Goal: Task Accomplishment & Management: Manage account settings

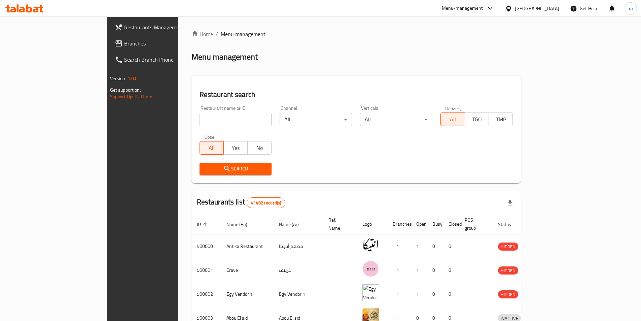
click at [124, 47] on span "Branches" at bounding box center [166, 43] width 84 height 8
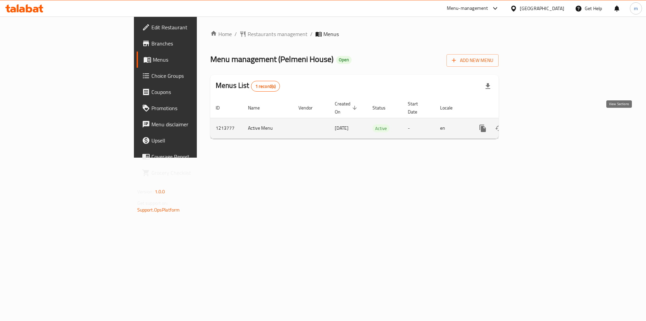
click at [535, 124] on icon "enhanced table" at bounding box center [531, 128] width 8 height 8
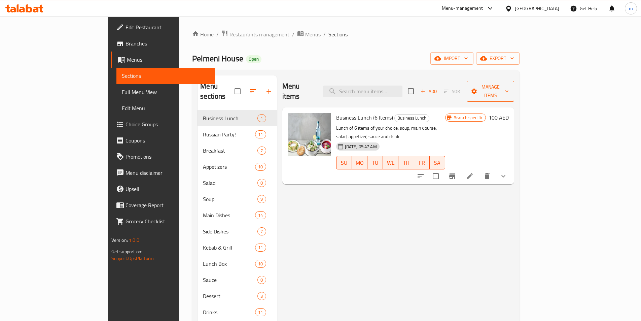
click at [509, 85] on span "Manage items" at bounding box center [490, 91] width 37 height 17
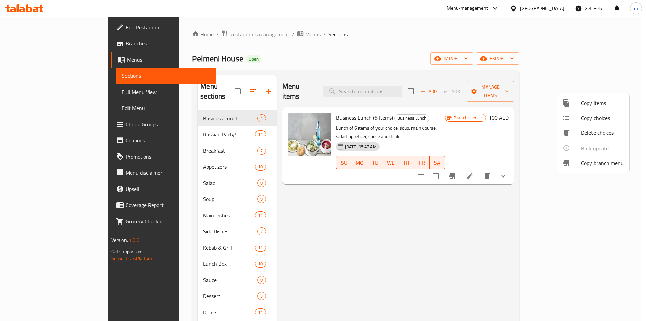
click at [534, 167] on div at bounding box center [323, 160] width 646 height 321
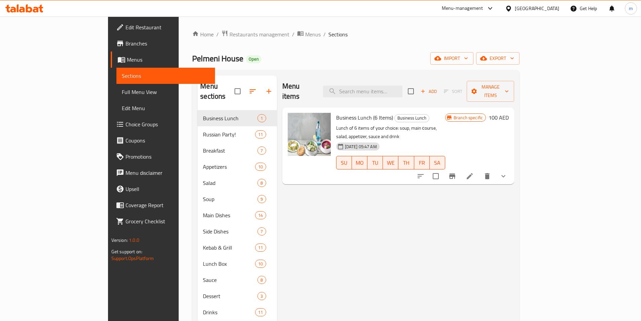
click at [519, 49] on div "Home / Restaurants management / Menus / Sections Pelmeni House Open import expo…" at bounding box center [355, 215] width 327 height 371
click at [514, 57] on span "export" at bounding box center [497, 58] width 33 height 8
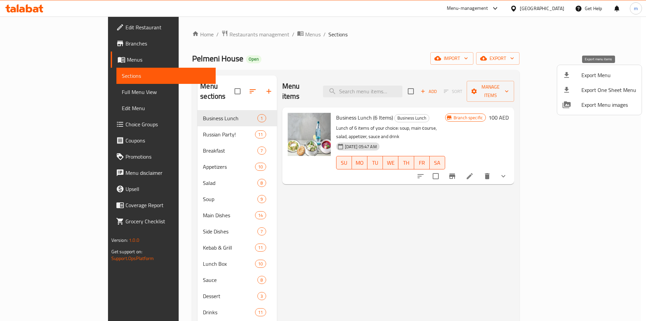
click at [576, 76] on div at bounding box center [571, 75] width 19 height 8
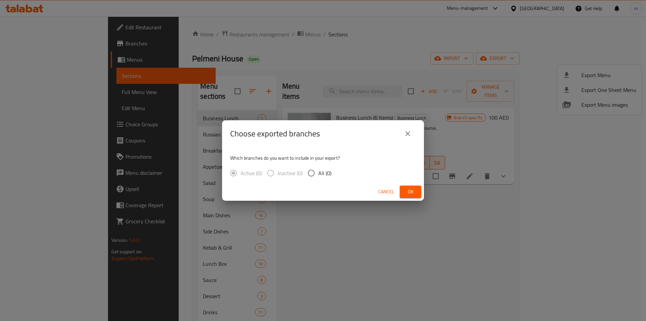
click at [311, 176] on input "All (0)" at bounding box center [311, 173] width 14 height 14
radio input "true"
click at [411, 190] on span "Ok" at bounding box center [410, 191] width 11 height 8
click at [407, 195] on span "Ok" at bounding box center [410, 191] width 11 height 8
click at [406, 195] on span "Ok" at bounding box center [410, 191] width 11 height 8
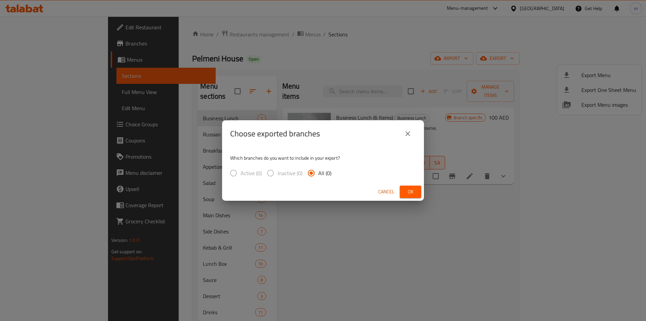
click at [406, 195] on span "Ok" at bounding box center [410, 191] width 11 height 8
click at [408, 135] on icon "close" at bounding box center [408, 134] width 8 height 8
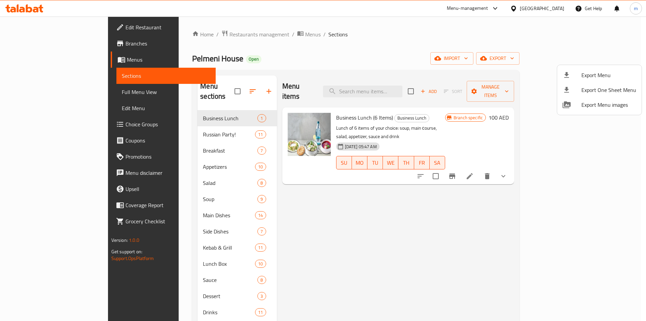
click at [612, 56] on div at bounding box center [323, 160] width 646 height 321
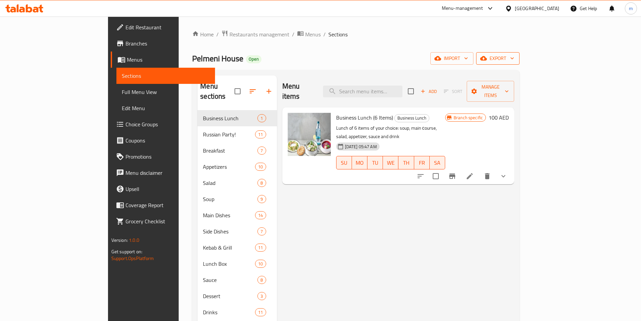
click at [514, 60] on span "export" at bounding box center [497, 58] width 33 height 8
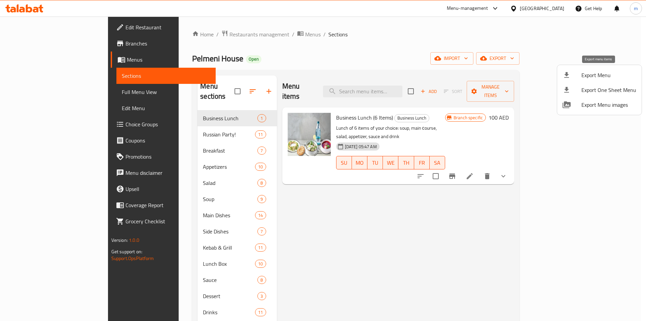
click at [578, 76] on div at bounding box center [571, 75] width 19 height 8
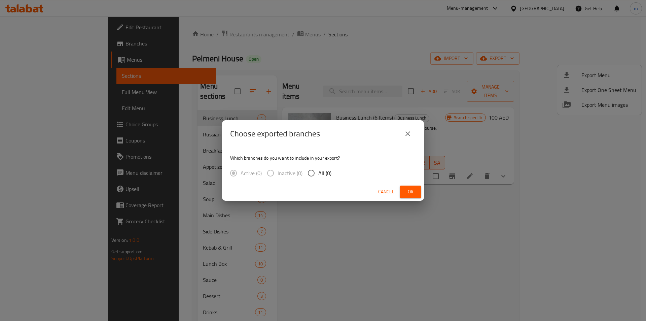
click at [319, 173] on span "All (0)" at bounding box center [324, 173] width 13 height 8
click at [318, 173] on input "All (0)" at bounding box center [311, 173] width 14 height 14
radio input "true"
click at [407, 193] on span "Ok" at bounding box center [410, 191] width 11 height 8
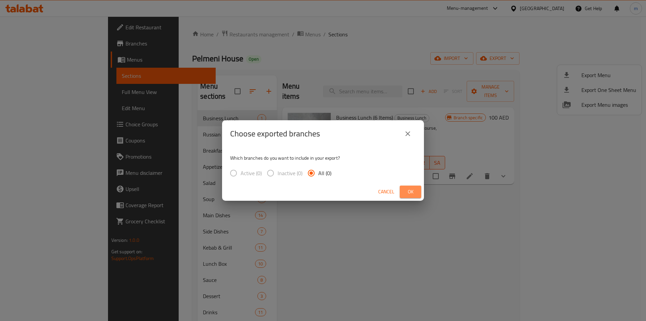
click at [407, 193] on span "Ok" at bounding box center [410, 191] width 11 height 8
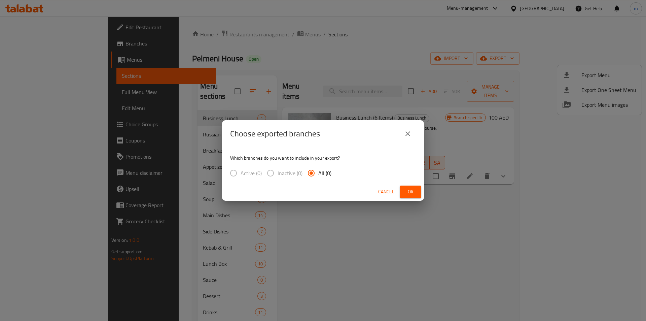
click at [407, 193] on span "Ok" at bounding box center [410, 191] width 11 height 8
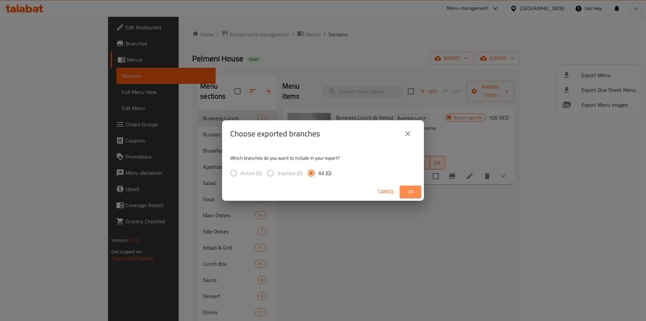
click at [407, 193] on span "Ok" at bounding box center [410, 191] width 11 height 8
click at [404, 136] on icon "close" at bounding box center [408, 134] width 8 height 8
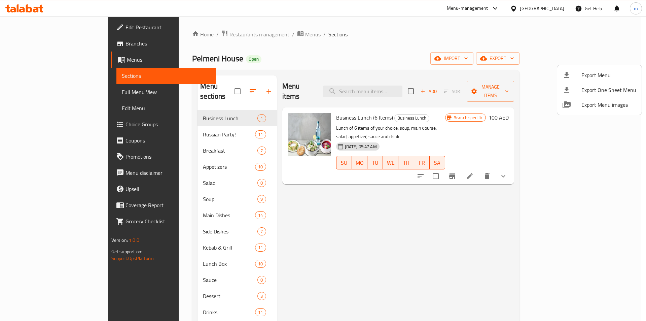
click at [51, 96] on div at bounding box center [323, 160] width 646 height 321
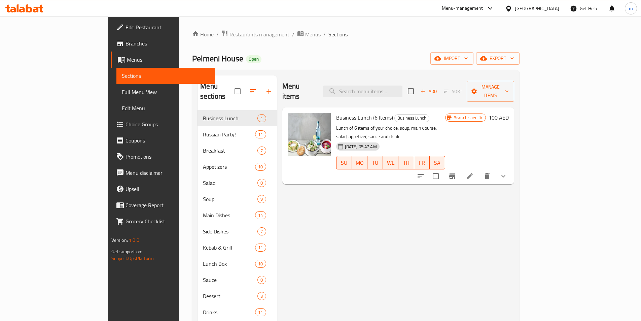
click at [122, 95] on span "Full Menu View" at bounding box center [166, 92] width 88 height 8
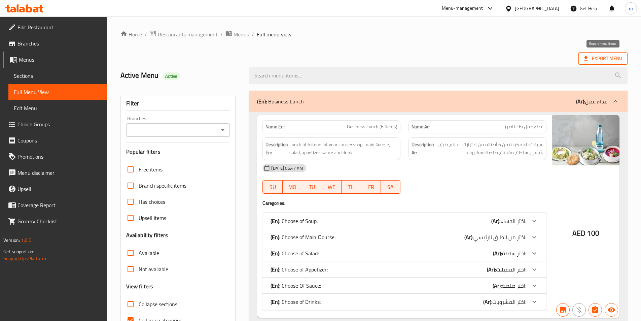
click at [590, 58] on span "Export Menu" at bounding box center [603, 58] width 38 height 8
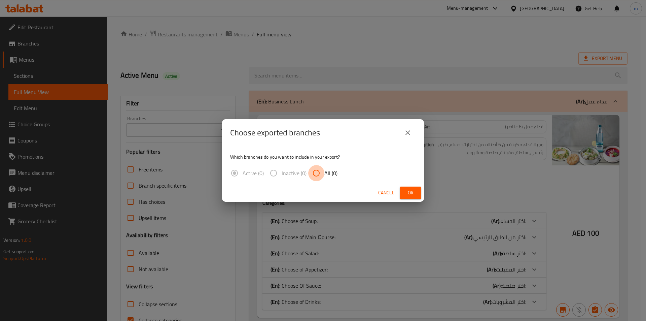
click at [318, 172] on input "All (0)" at bounding box center [316, 173] width 16 height 16
radio input "true"
click at [415, 191] on span "Ok" at bounding box center [410, 192] width 11 height 8
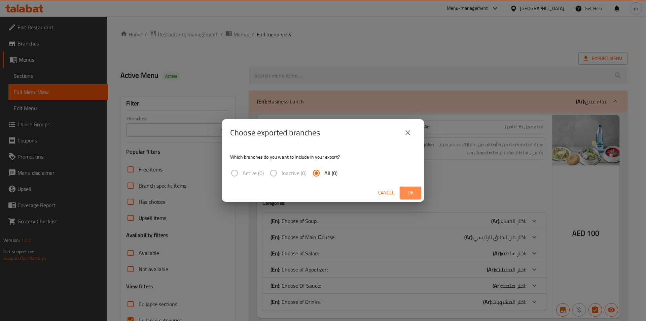
click at [415, 191] on span "Ok" at bounding box center [410, 192] width 11 height 8
click at [408, 131] on icon "close" at bounding box center [408, 133] width 8 height 8
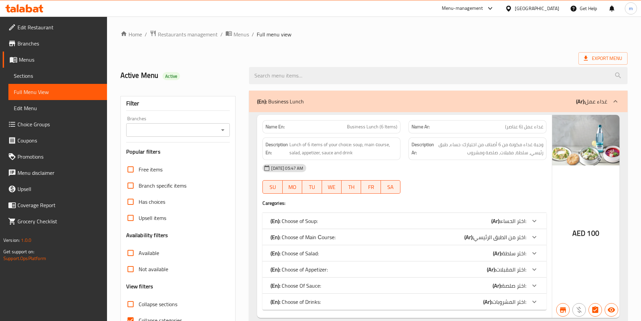
click at [36, 76] on span "Sections" at bounding box center [58, 76] width 88 height 8
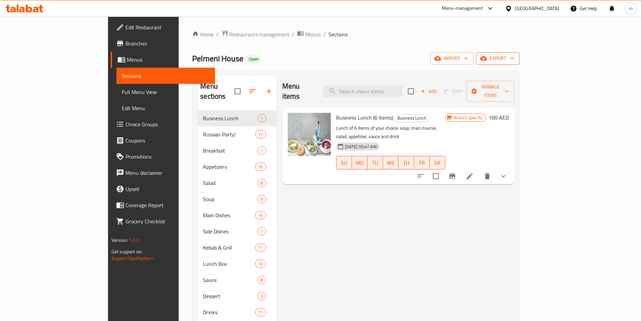
click at [487, 58] on icon "button" at bounding box center [483, 58] width 7 height 4
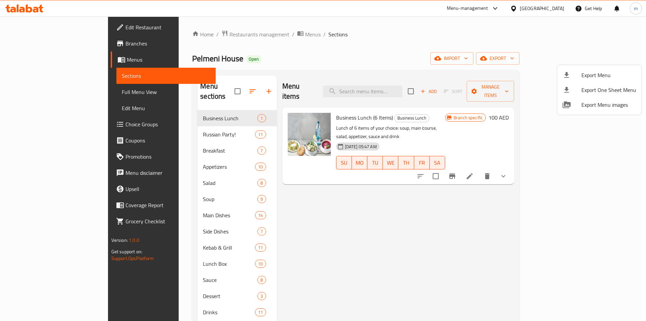
click at [484, 46] on div at bounding box center [323, 160] width 646 height 321
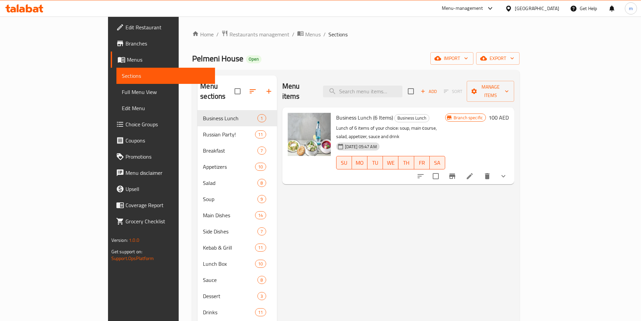
click at [122, 94] on span "Full Menu View" at bounding box center [166, 92] width 88 height 8
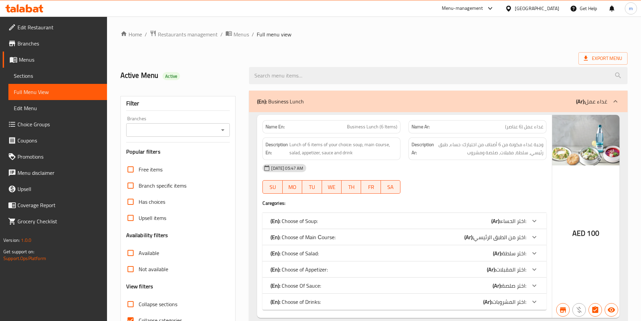
scroll to position [101, 0]
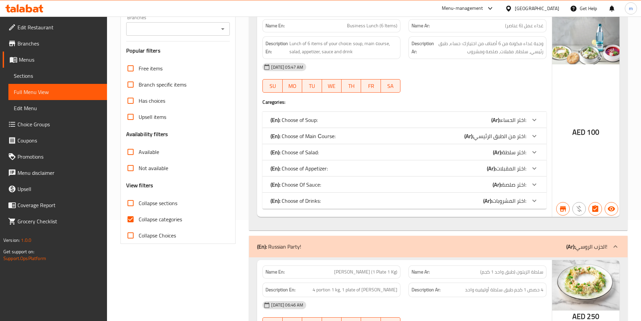
click at [130, 222] on input "Collapse categories" at bounding box center [130, 219] width 16 height 16
checkbox input "false"
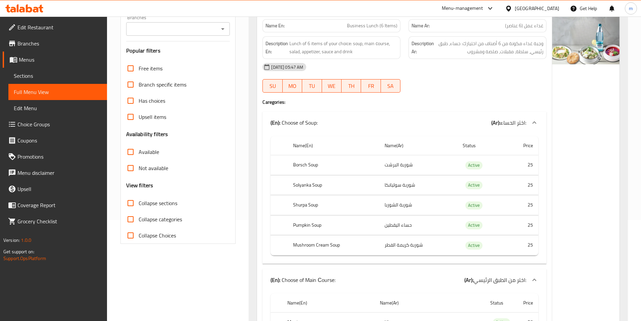
scroll to position [0, 0]
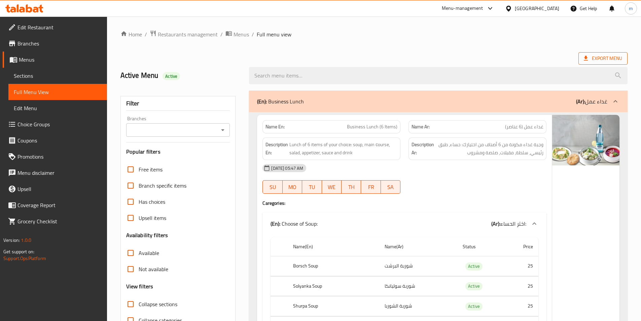
click at [611, 56] on span "Export Menu" at bounding box center [603, 58] width 38 height 8
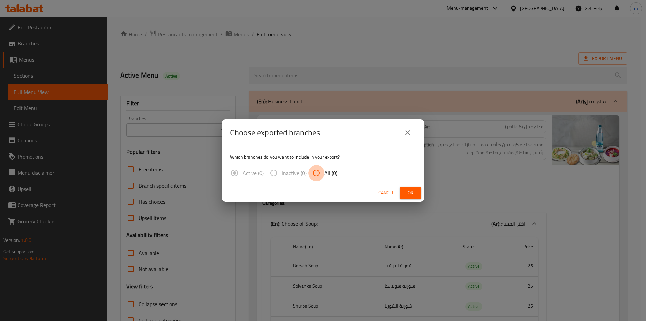
click at [321, 174] on input "All (0)" at bounding box center [316, 173] width 16 height 16
radio input "true"
click at [405, 188] on span "Ok" at bounding box center [410, 192] width 11 height 8
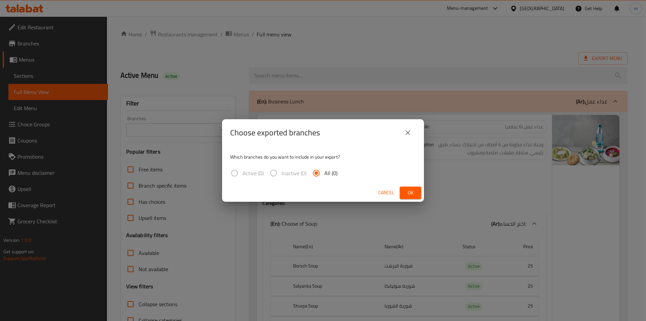
click at [405, 188] on span "Ok" at bounding box center [410, 192] width 11 height 8
drag, startPoint x: 410, startPoint y: 132, endPoint x: 370, endPoint y: 133, distance: 39.4
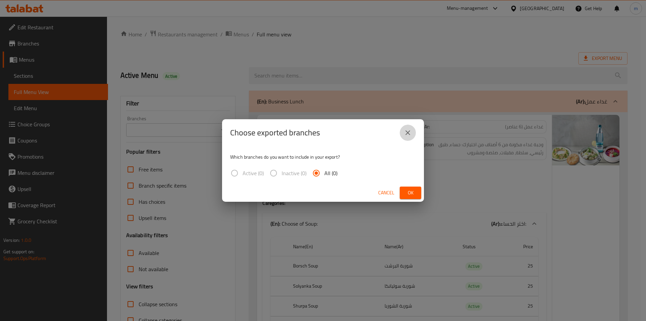
click at [410, 132] on icon "close" at bounding box center [408, 133] width 8 height 8
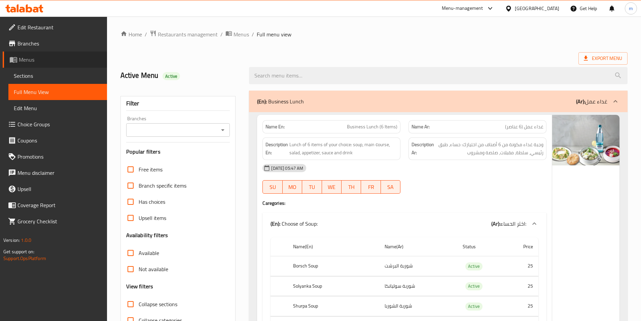
click at [30, 64] on span "Menus" at bounding box center [60, 60] width 83 height 8
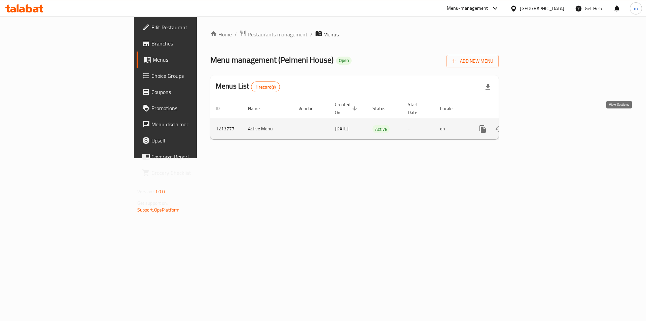
click at [539, 121] on link "enhanced table" at bounding box center [531, 129] width 16 height 16
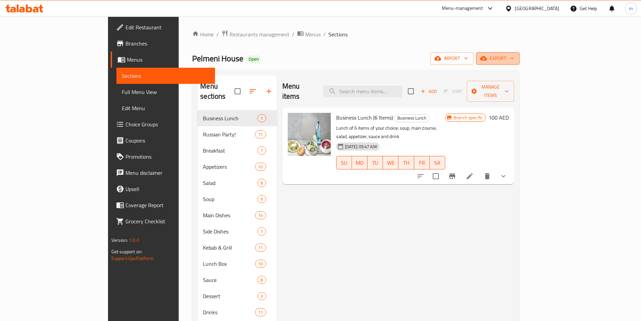
click at [514, 58] on span "export" at bounding box center [497, 58] width 33 height 8
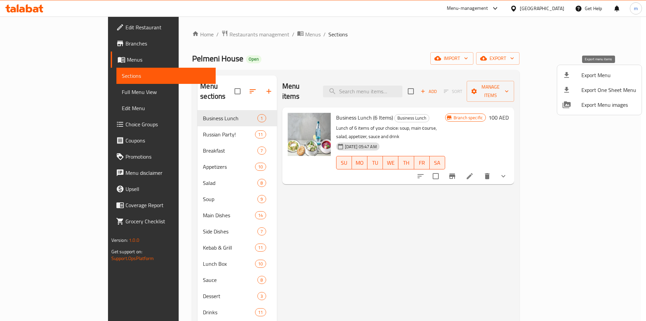
click at [594, 75] on span "Export Menu" at bounding box center [608, 75] width 55 height 8
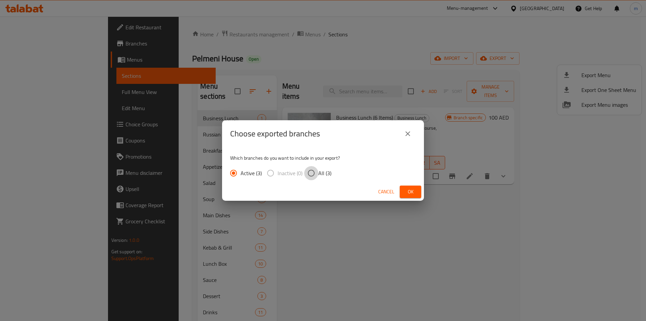
click at [310, 172] on input "All (3)" at bounding box center [311, 173] width 14 height 14
radio input "true"
click at [407, 189] on span "Ok" at bounding box center [410, 191] width 11 height 8
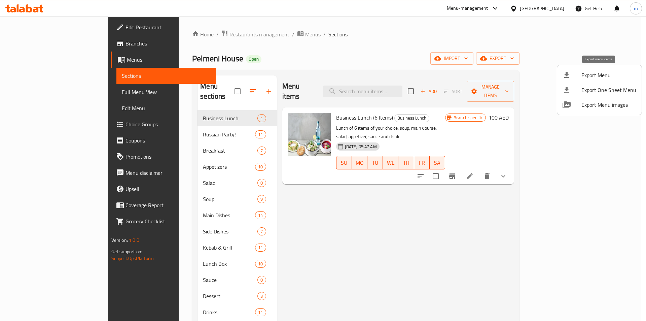
click at [593, 75] on span "Export Menu" at bounding box center [608, 75] width 55 height 8
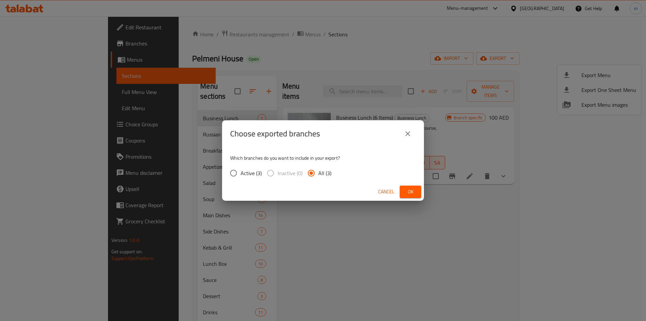
click at [410, 186] on button "Ok" at bounding box center [411, 191] width 22 height 12
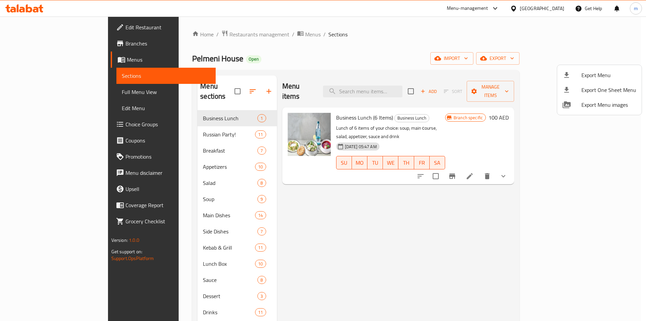
click at [35, 45] on div at bounding box center [323, 160] width 646 height 321
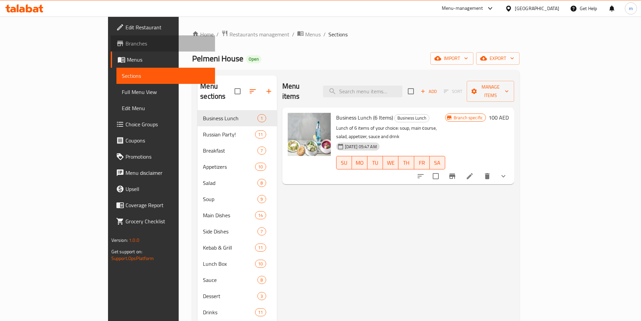
click at [125, 46] on span "Branches" at bounding box center [167, 43] width 84 height 8
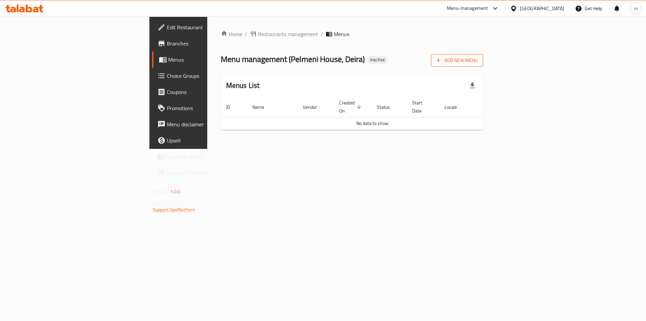
click at [478, 64] on span "Add New Menu" at bounding box center [456, 60] width 41 height 8
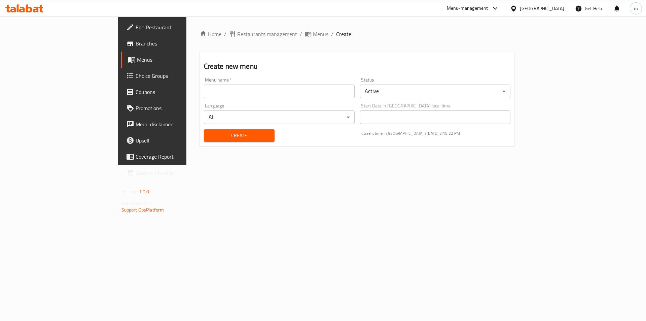
click at [250, 90] on input "text" at bounding box center [279, 90] width 151 height 13
type input "[DATE]"
click at [221, 130] on button "Create" at bounding box center [239, 135] width 71 height 12
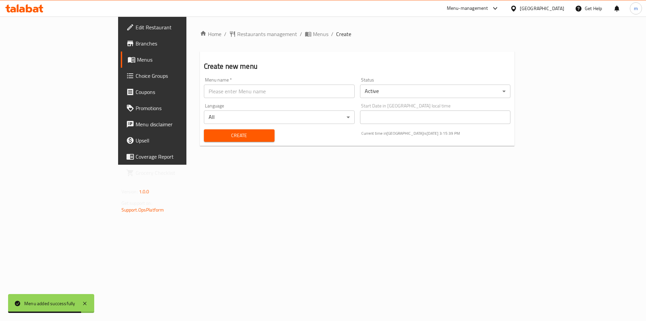
click at [136, 45] on span "Branches" at bounding box center [178, 43] width 85 height 8
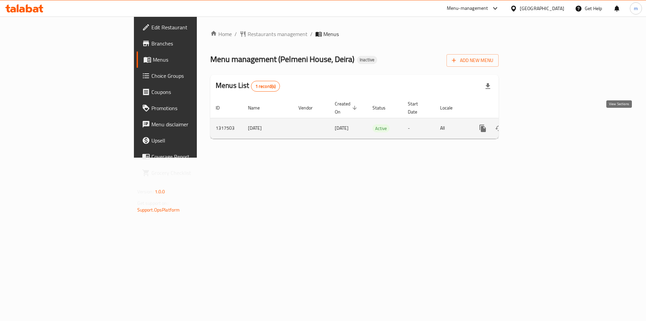
click at [535, 124] on icon "enhanced table" at bounding box center [531, 128] width 8 height 8
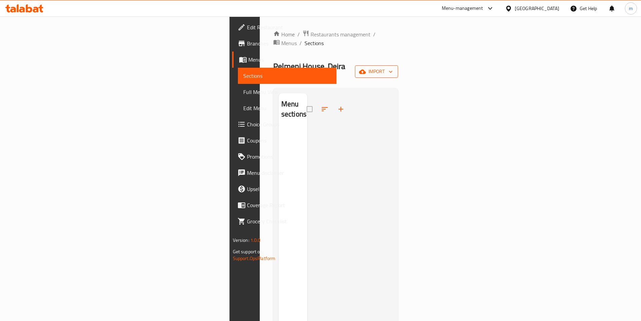
click at [393, 67] on span "import" at bounding box center [376, 71] width 32 height 8
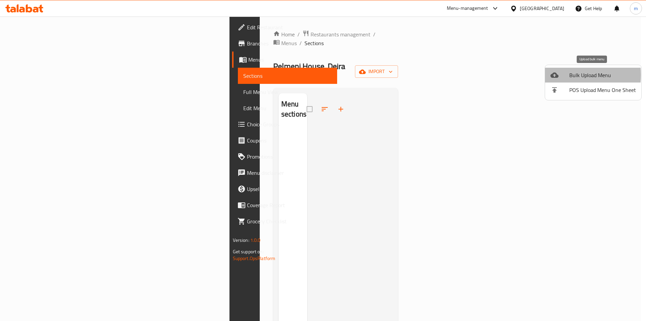
click at [561, 75] on div at bounding box center [559, 75] width 19 height 8
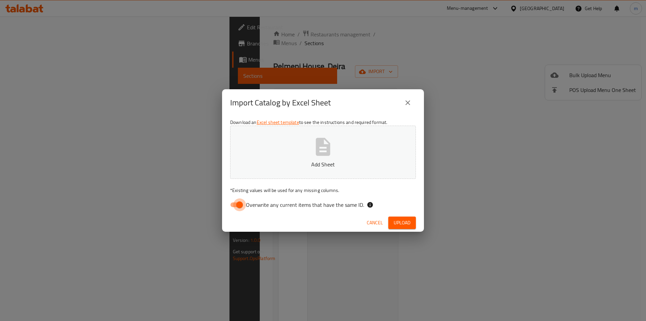
click at [241, 206] on input "Overwrite any current items that have the same ID." at bounding box center [239, 204] width 38 height 13
checkbox input "false"
click at [296, 163] on p "Add Sheet" at bounding box center [323, 164] width 165 height 8
click at [397, 222] on span "Upload" at bounding box center [402, 222] width 17 height 8
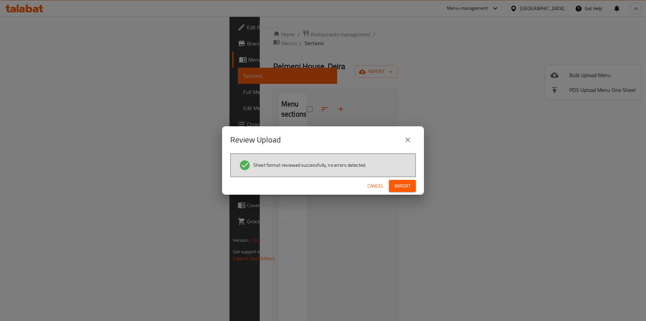
click at [400, 180] on button "Import" at bounding box center [402, 186] width 27 height 12
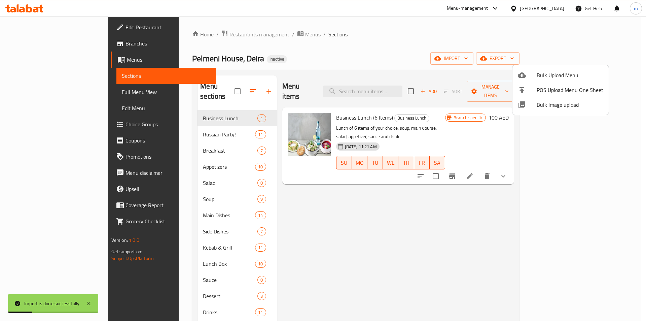
click at [54, 85] on div at bounding box center [323, 160] width 646 height 321
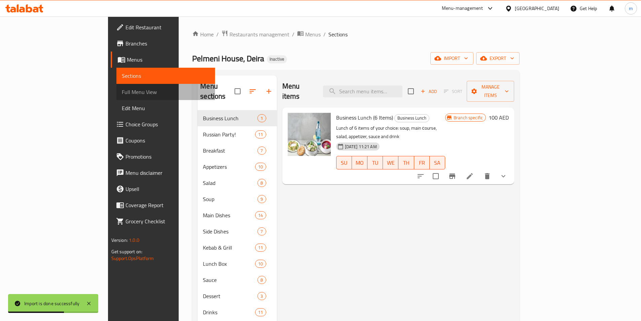
click at [122, 90] on span "Full Menu View" at bounding box center [166, 92] width 88 height 8
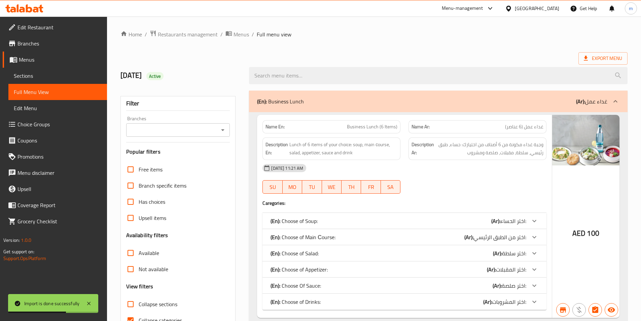
scroll to position [202, 0]
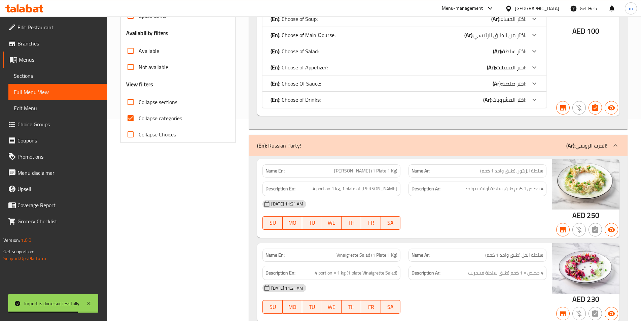
click at [131, 115] on input "Collapse categories" at bounding box center [130, 118] width 16 height 16
checkbox input "false"
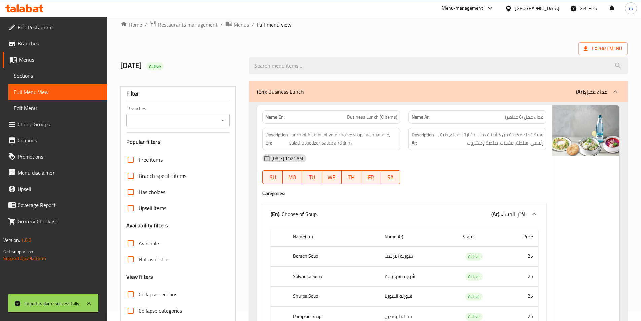
scroll to position [0, 0]
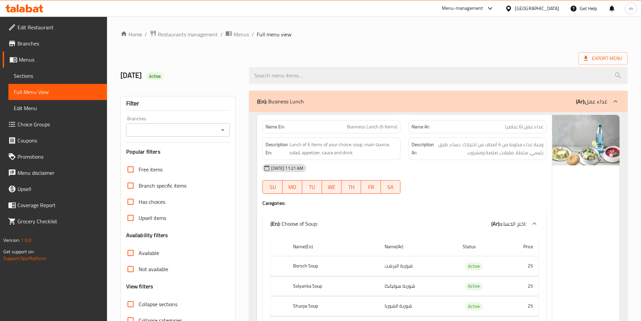
click at [415, 57] on div "Export Menu" at bounding box center [373, 58] width 507 height 12
click at [383, 54] on div "Export Menu" at bounding box center [373, 58] width 507 height 12
click at [603, 58] on span "Export Menu" at bounding box center [603, 58] width 38 height 8
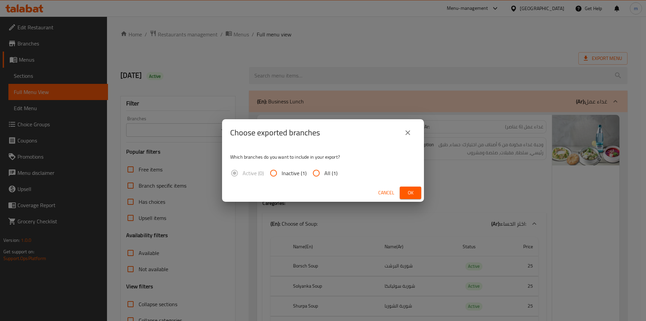
click at [322, 174] on input "All (1)" at bounding box center [316, 173] width 16 height 16
radio input "true"
click at [400, 190] on button "Ok" at bounding box center [411, 192] width 22 height 12
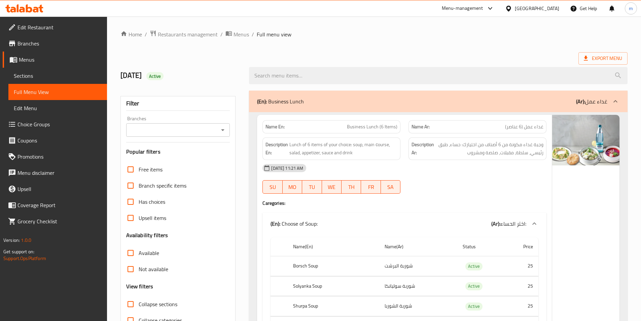
click at [291, 63] on div at bounding box center [438, 75] width 387 height 25
click at [616, 58] on span "Export Menu" at bounding box center [603, 58] width 38 height 8
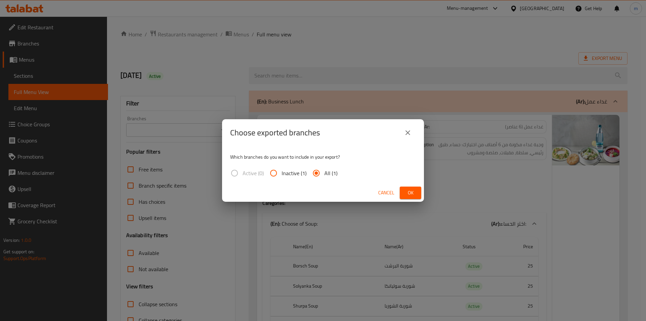
click at [315, 66] on div "Choose exported branches Which branches do you want to include in your export? …" at bounding box center [323, 160] width 646 height 321
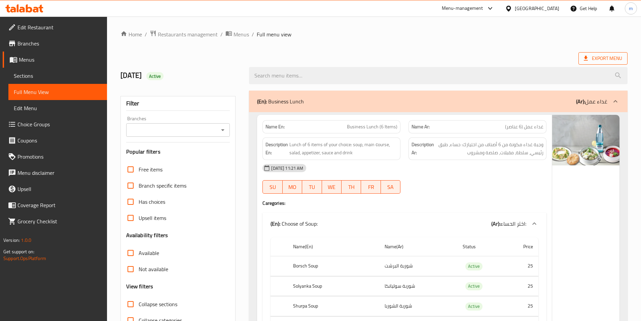
click at [588, 54] on span "Export Menu" at bounding box center [602, 58] width 49 height 12
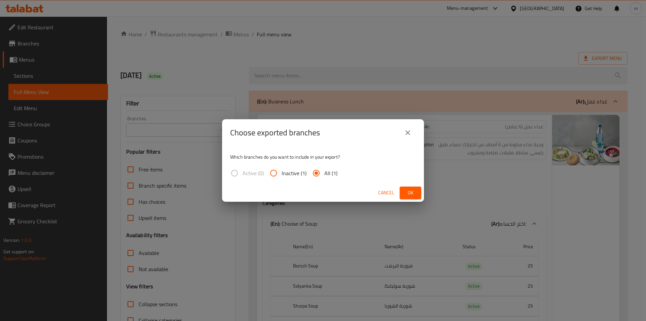
click at [403, 193] on button "Ok" at bounding box center [411, 192] width 22 height 12
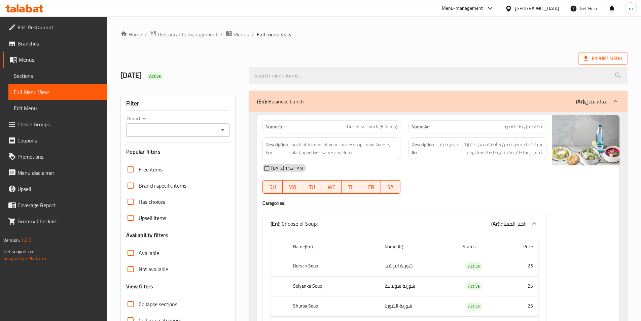
click at [30, 27] on span "Edit Restaurant" at bounding box center [59, 27] width 84 height 8
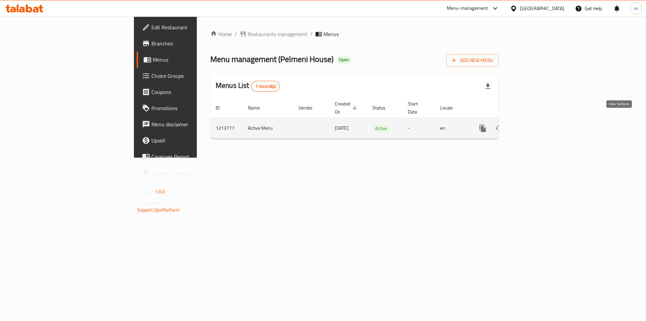
click at [535, 124] on icon "enhanced table" at bounding box center [531, 128] width 8 height 8
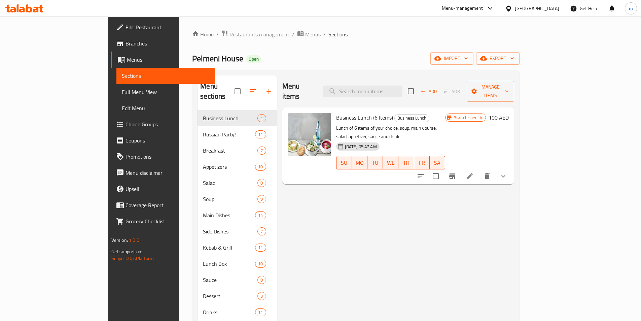
click at [122, 95] on span "Full Menu View" at bounding box center [166, 92] width 88 height 8
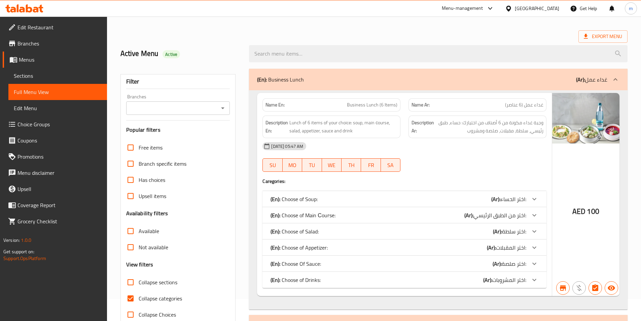
scroll to position [202, 0]
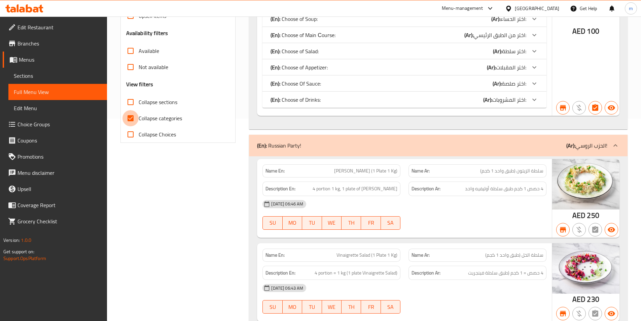
click at [129, 121] on input "Collapse categories" at bounding box center [130, 118] width 16 height 16
checkbox input "false"
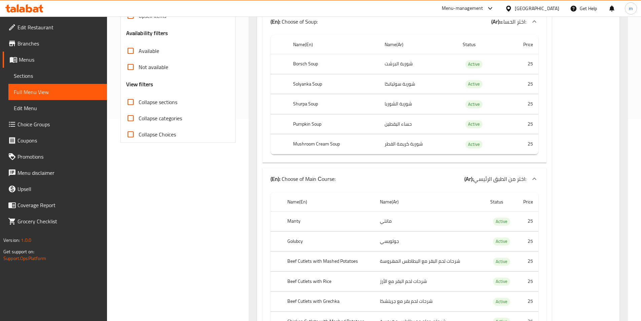
scroll to position [202, 0]
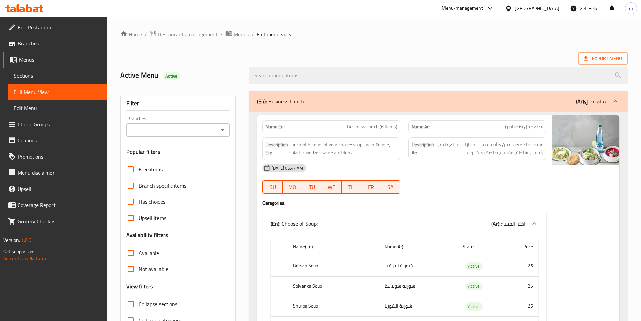
click at [23, 27] on span "Edit Restaurant" at bounding box center [59, 27] width 84 height 8
